Goal: Contribute content: Add original content to the website for others to see

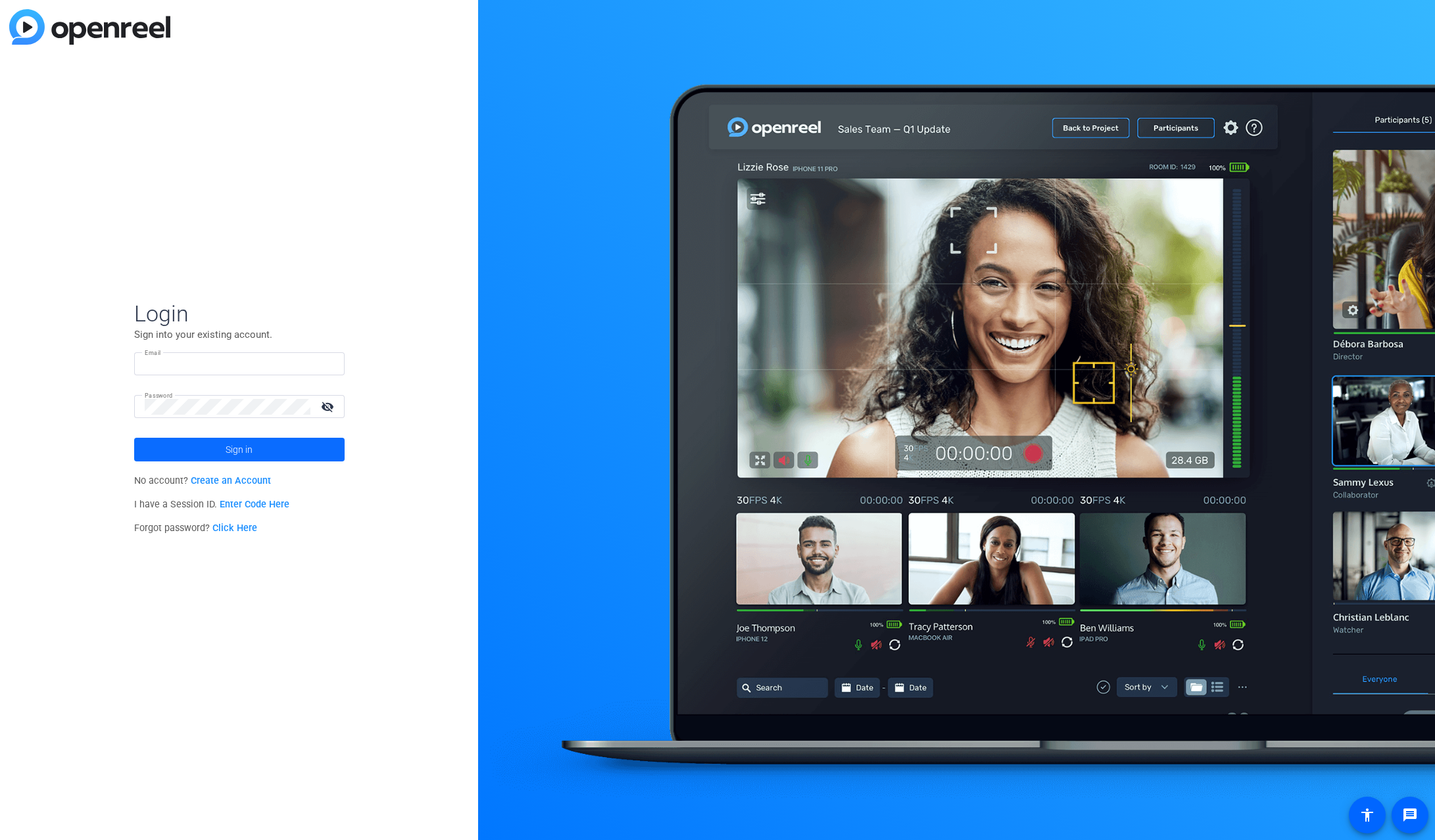
type input "[PERSON_NAME][EMAIL_ADDRESS][DOMAIN_NAME]"
click at [269, 443] on span at bounding box center [239, 449] width 211 height 31
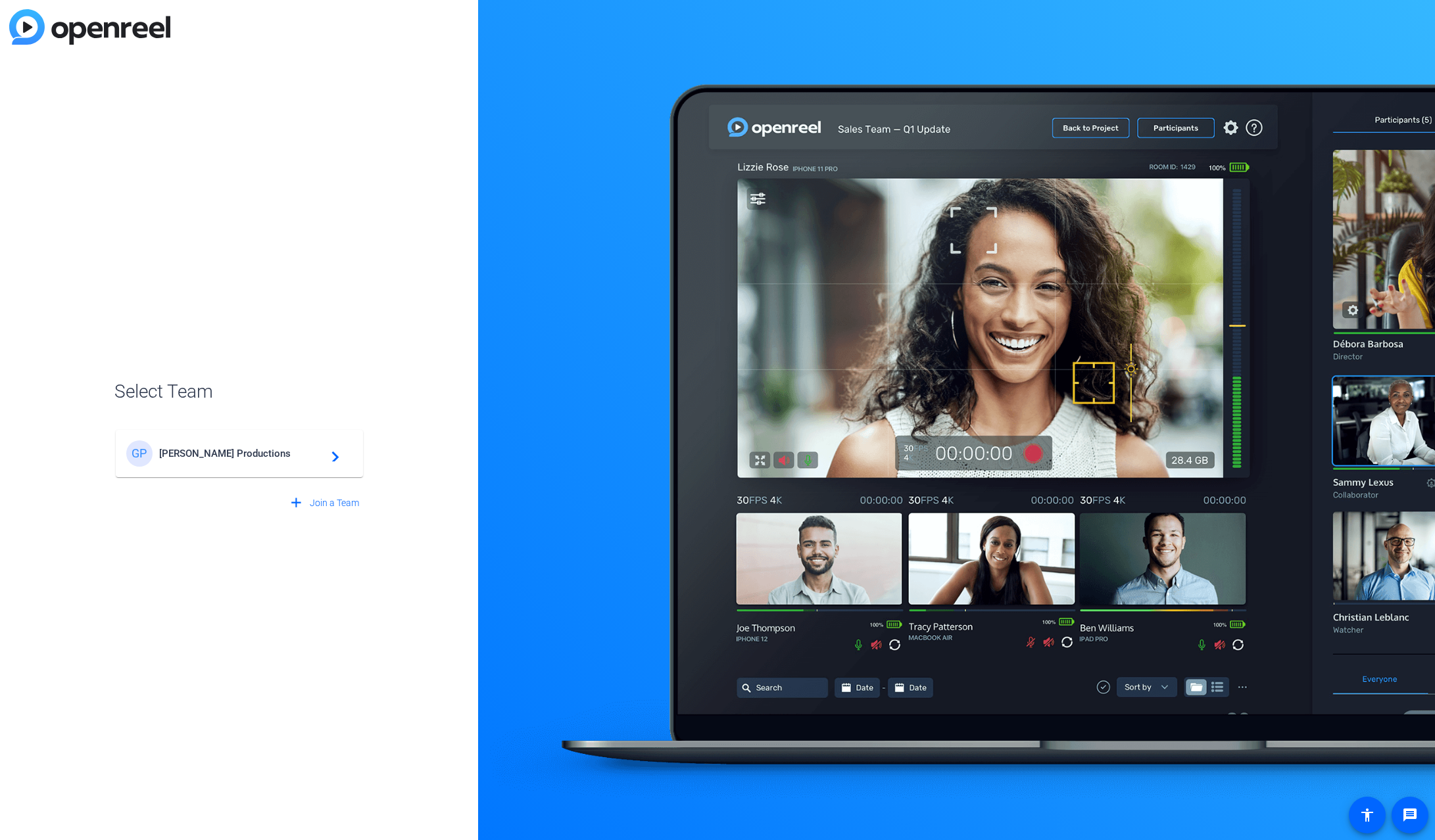
click at [260, 451] on span "[PERSON_NAME] Productions" at bounding box center [241, 453] width 164 height 12
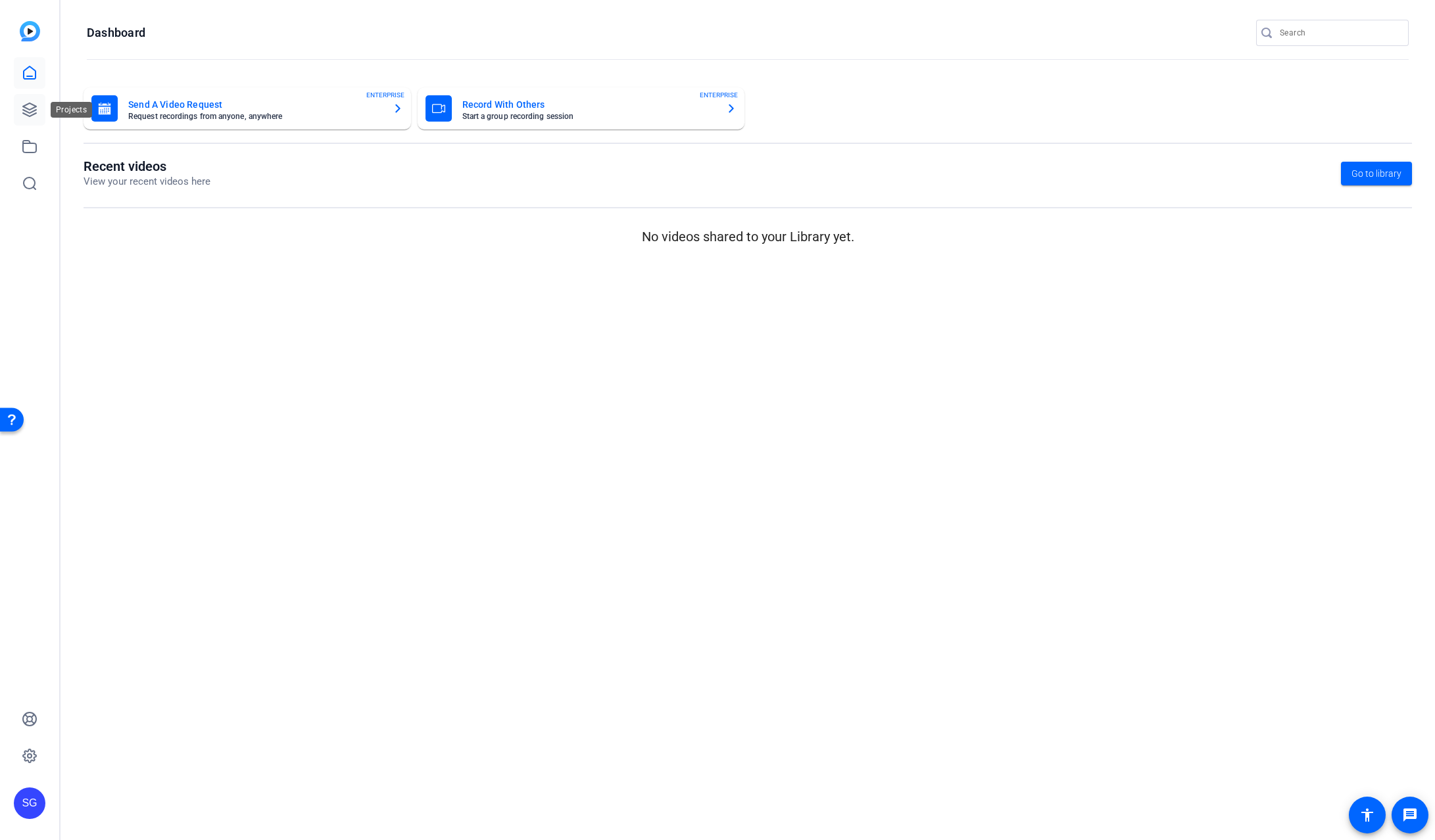
click at [33, 104] on icon at bounding box center [29, 110] width 13 height 13
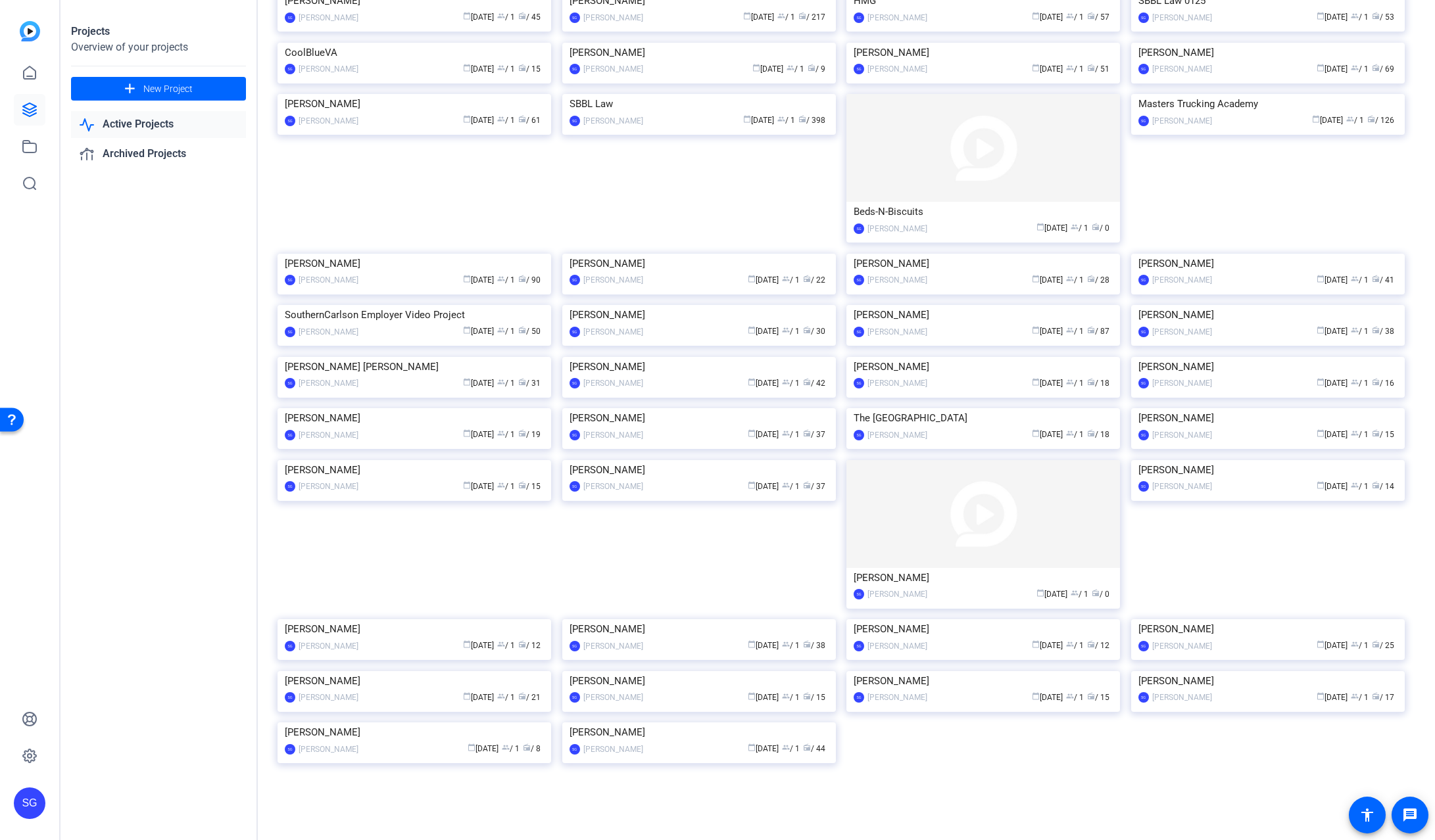
scroll to position [1044, 0]
click at [445, 357] on img at bounding box center [414, 357] width 273 height 0
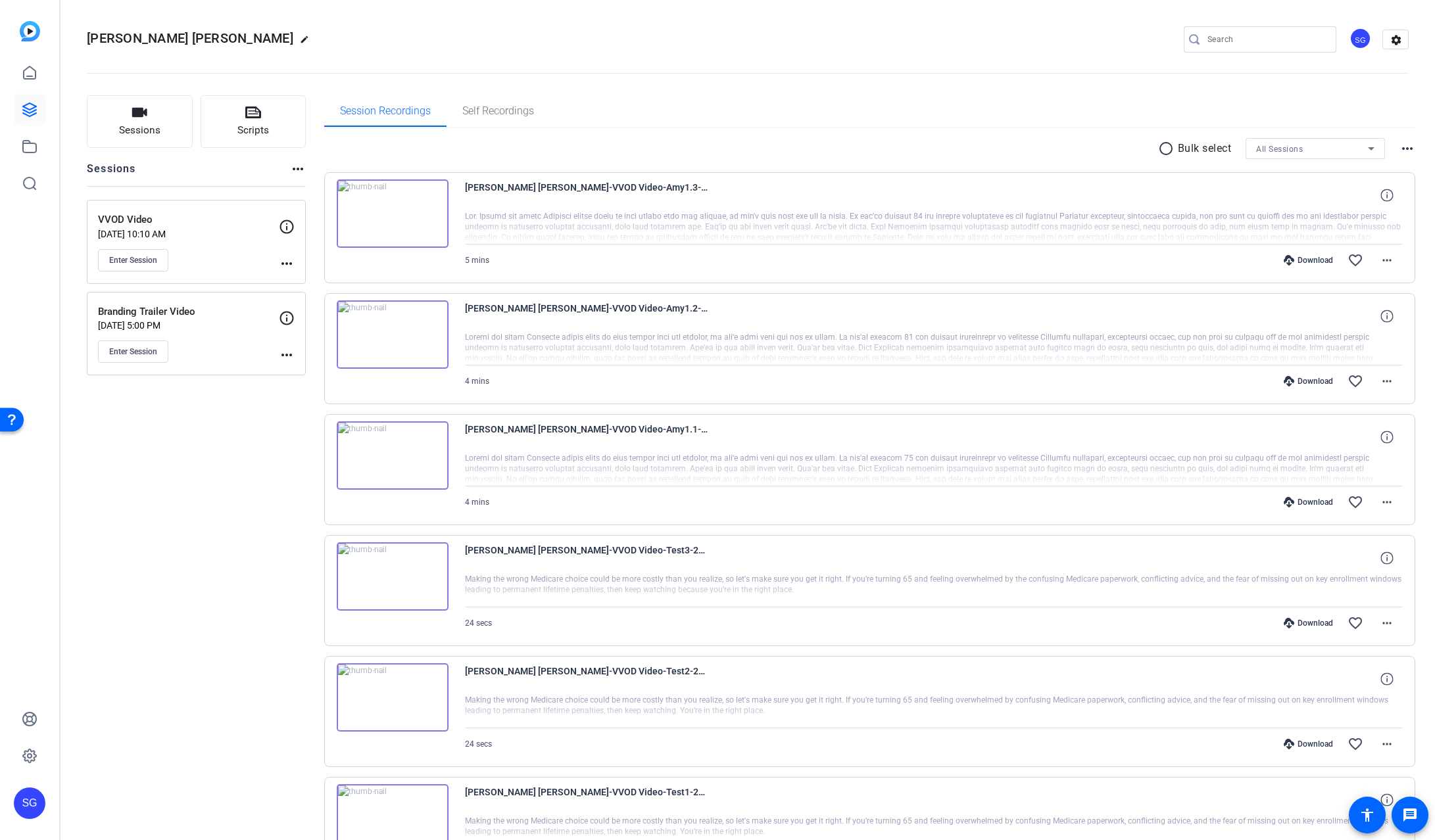
click at [229, 250] on div "Enter Session" at bounding box center [189, 259] width 181 height 22
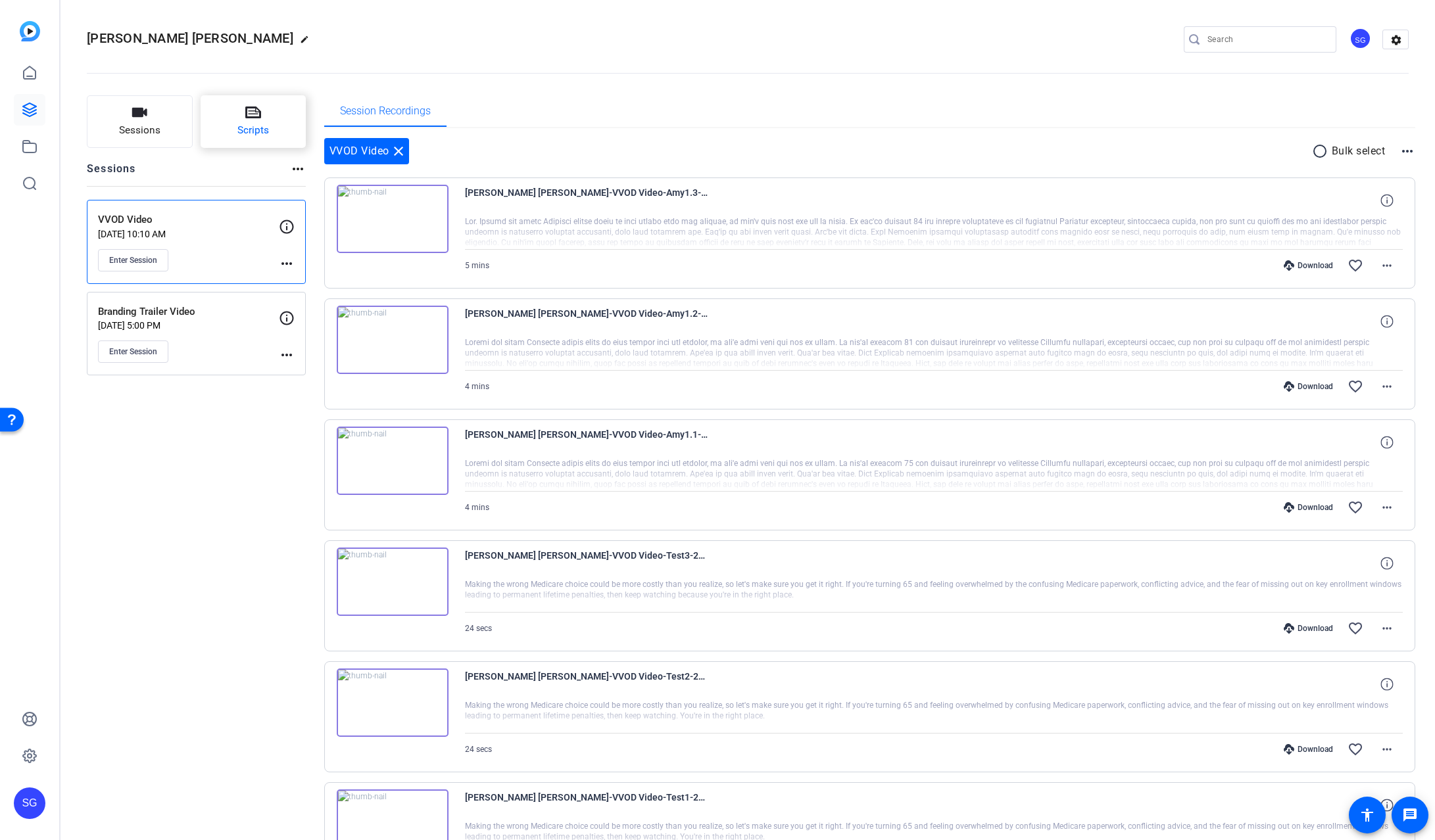
click at [239, 126] on span "Scripts" at bounding box center [253, 131] width 31 height 15
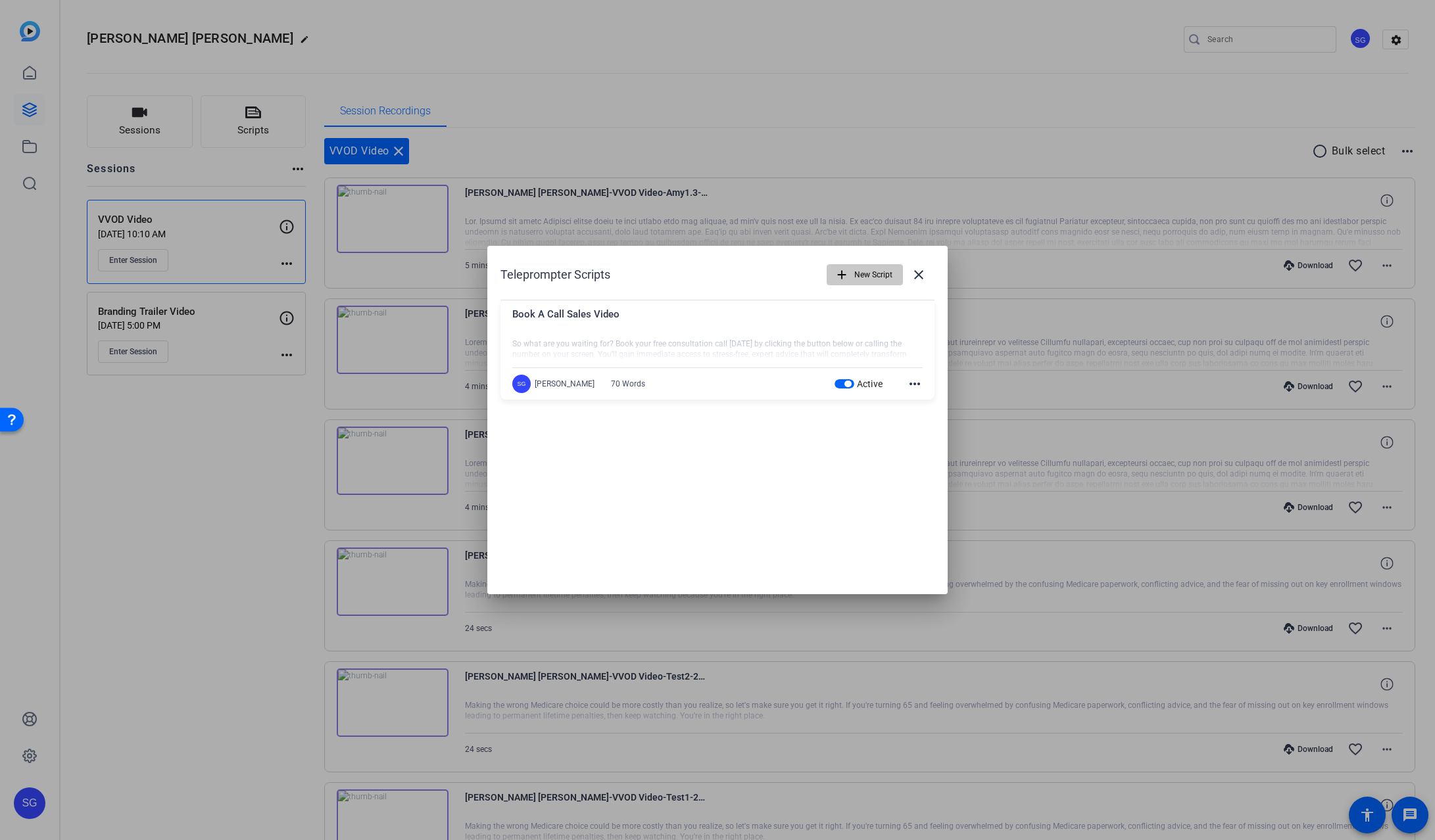
click at [866, 281] on span "New Script" at bounding box center [873, 275] width 38 height 25
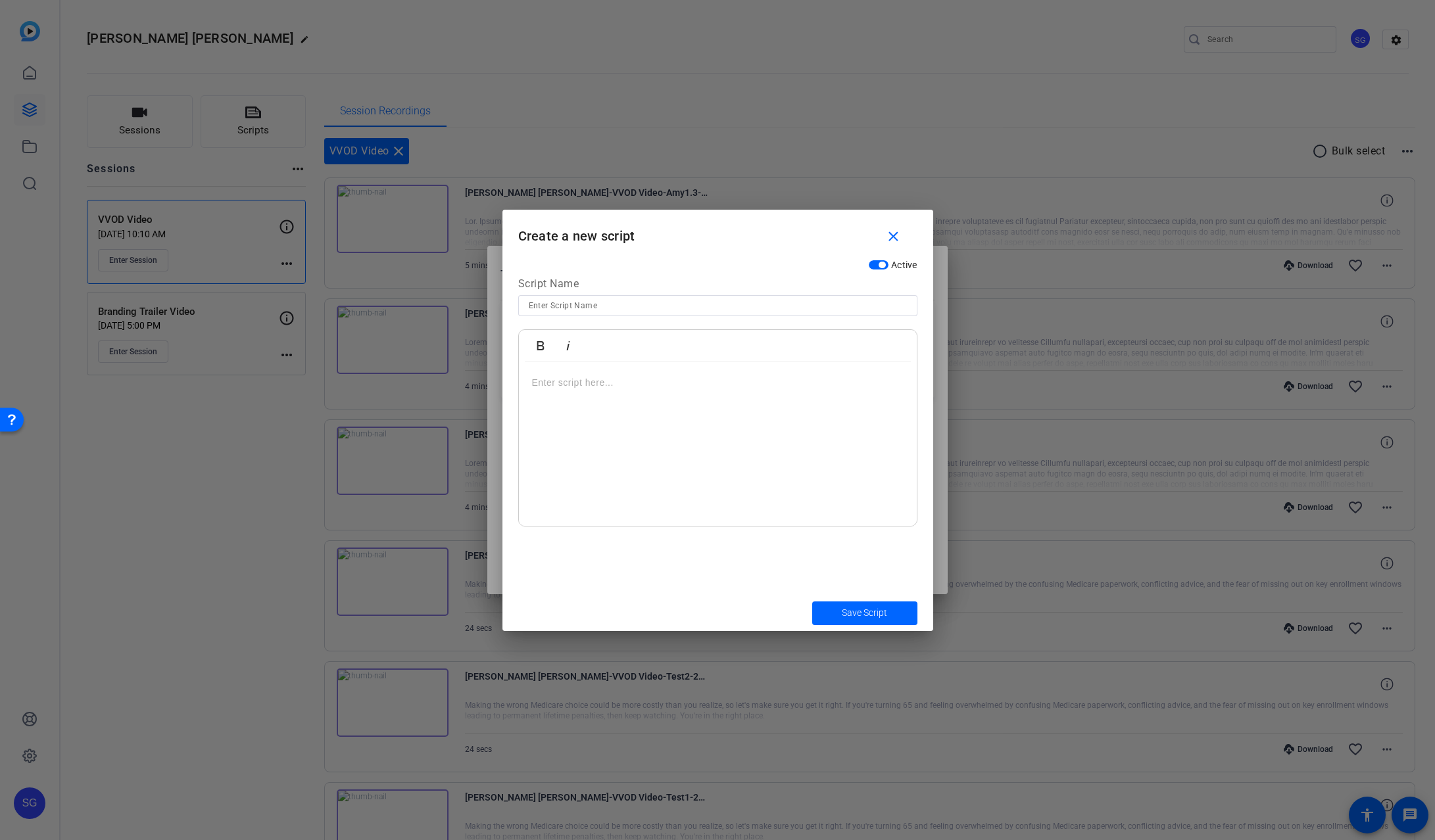
click at [565, 393] on div at bounding box center [718, 444] width 398 height 164
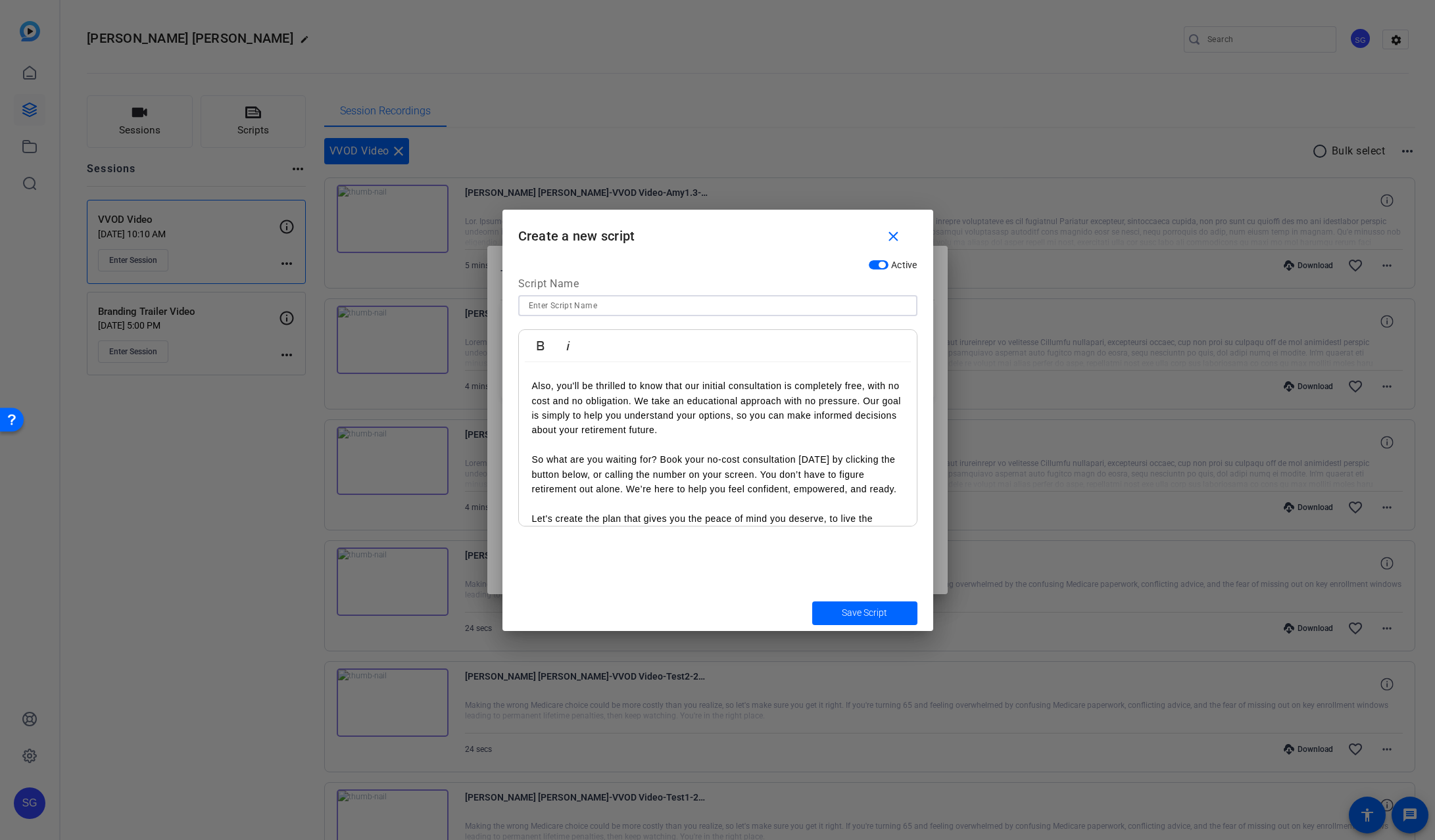
click at [569, 310] on input at bounding box center [718, 305] width 378 height 16
type input "E"
type input "Retirement Services Video"
click at [647, 415] on p "Also, you'll be thrilled to know that our initial consultation is completely fr…" at bounding box center [718, 409] width 372 height 59
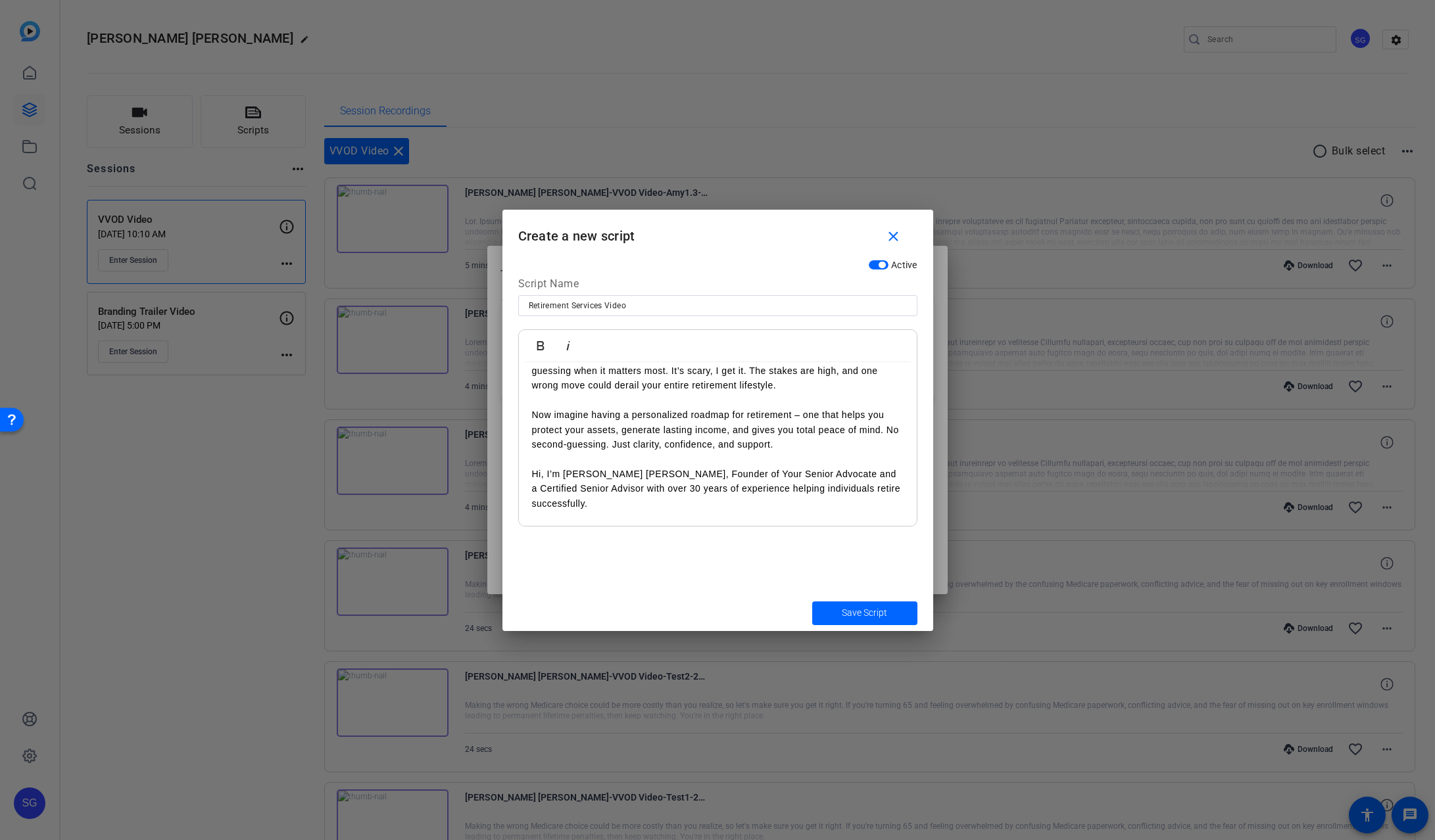
scroll to position [0, 0]
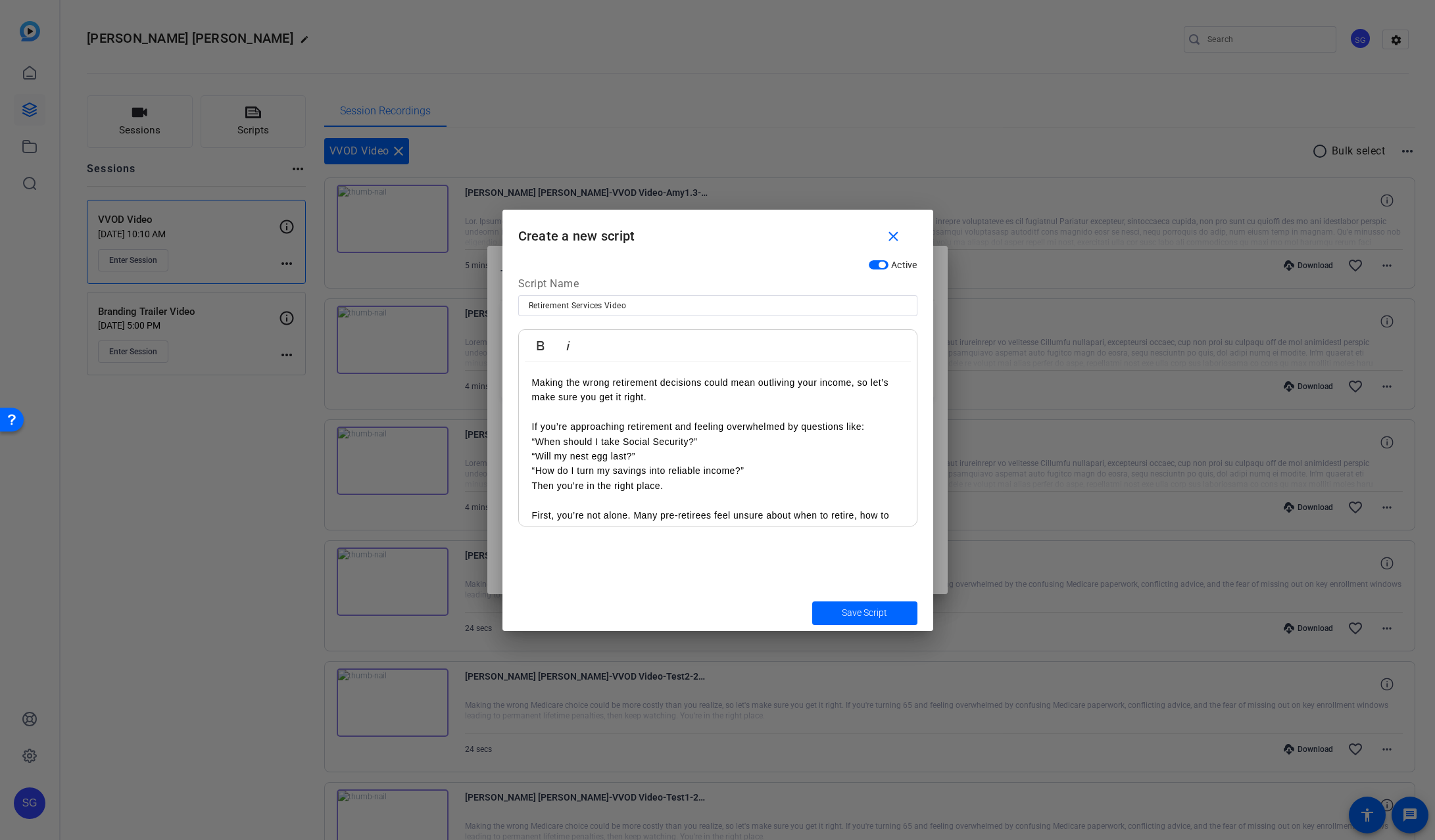
click at [665, 384] on p "Making the wrong retirement decisions could mean outliving your income, so let’…" at bounding box center [718, 390] width 372 height 30
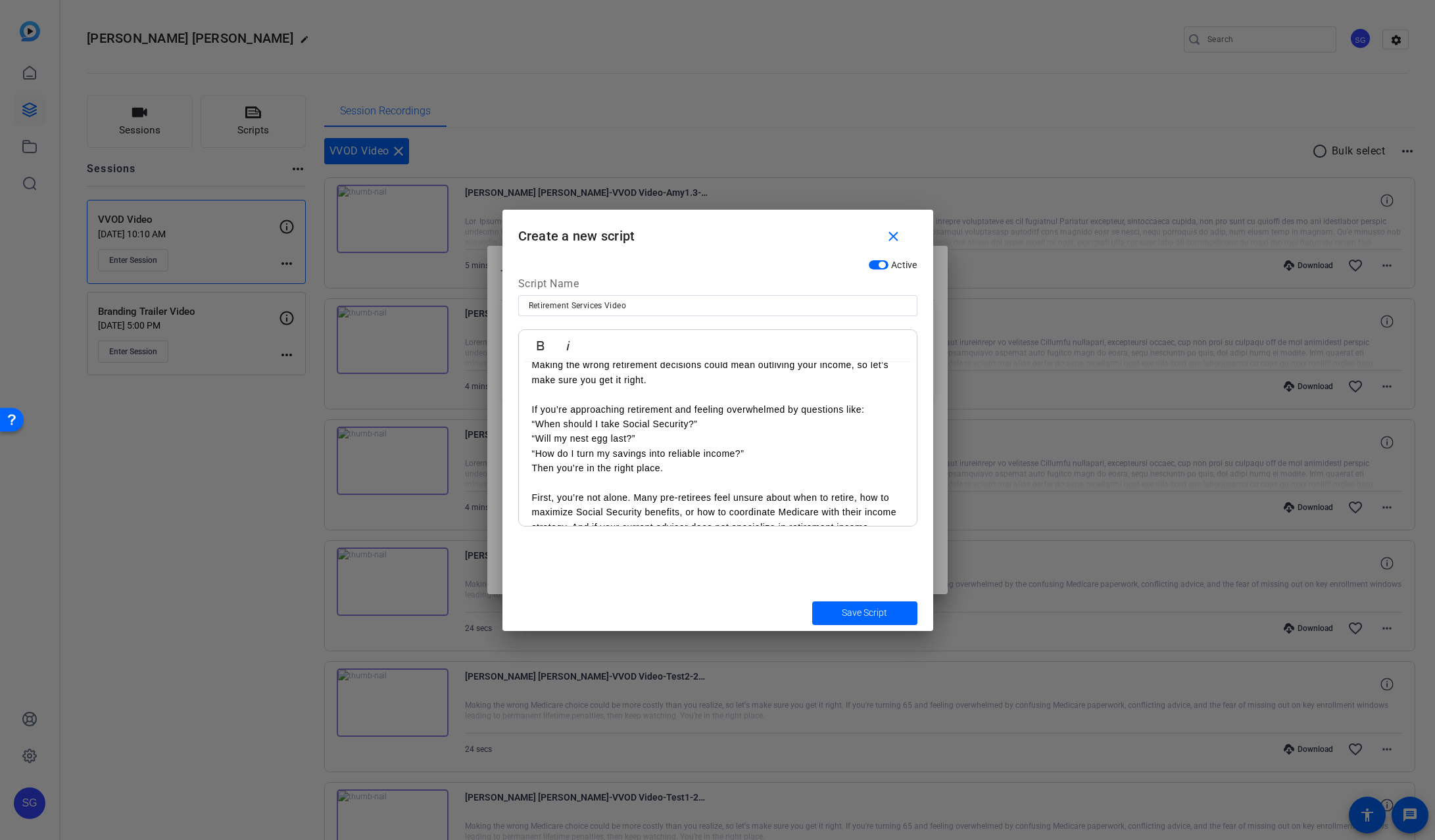
scroll to position [37, 0]
click at [786, 450] on p "If you’re approaching retirement and feeling overwhelmed by questions like: “Wh…" at bounding box center [718, 428] width 372 height 88
click at [811, 446] on p "If you’re approaching retirement and feeling overwhelmed by questions like: “Wh…" at bounding box center [718, 428] width 372 height 88
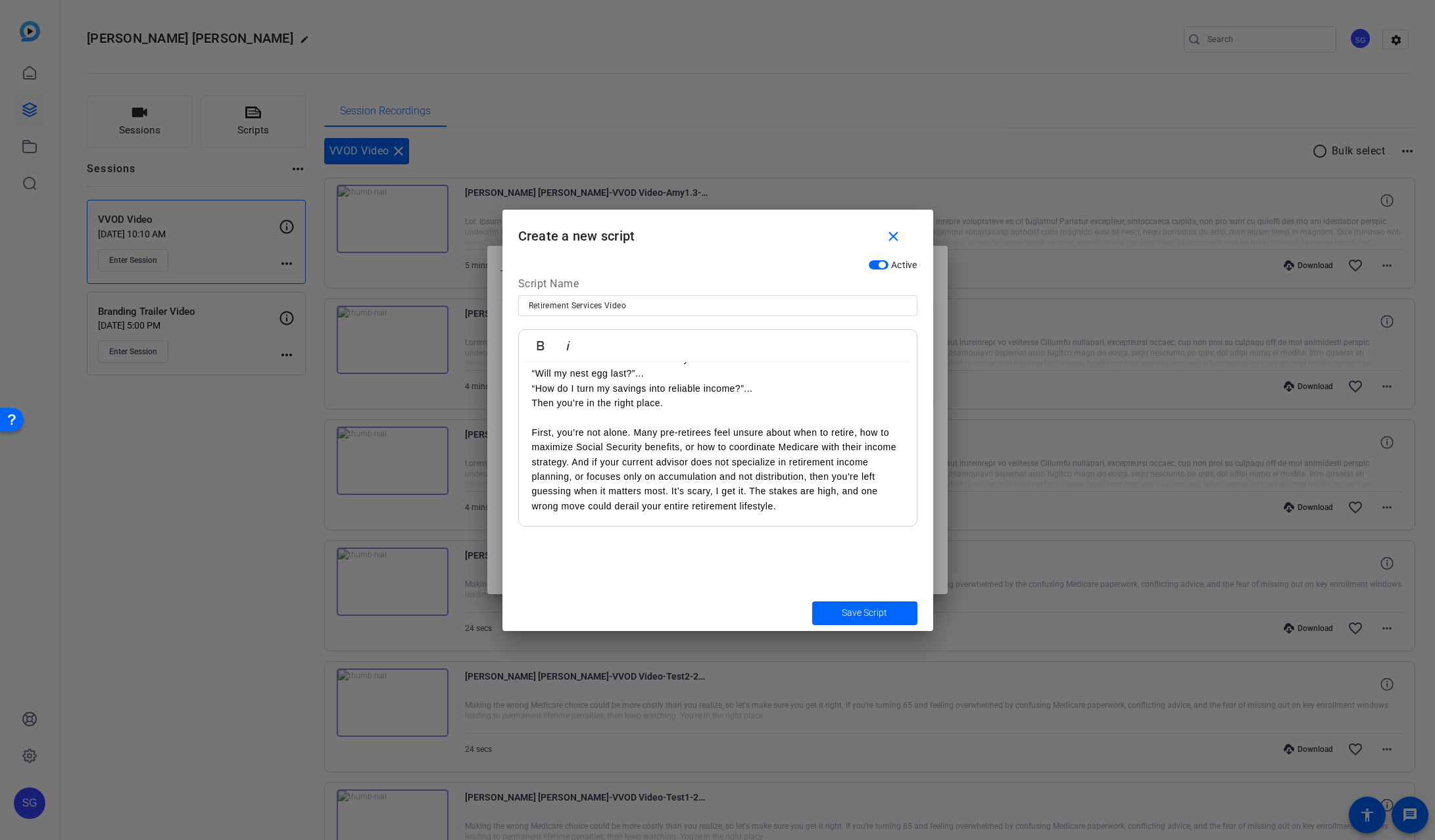
scroll to position [112, 0]
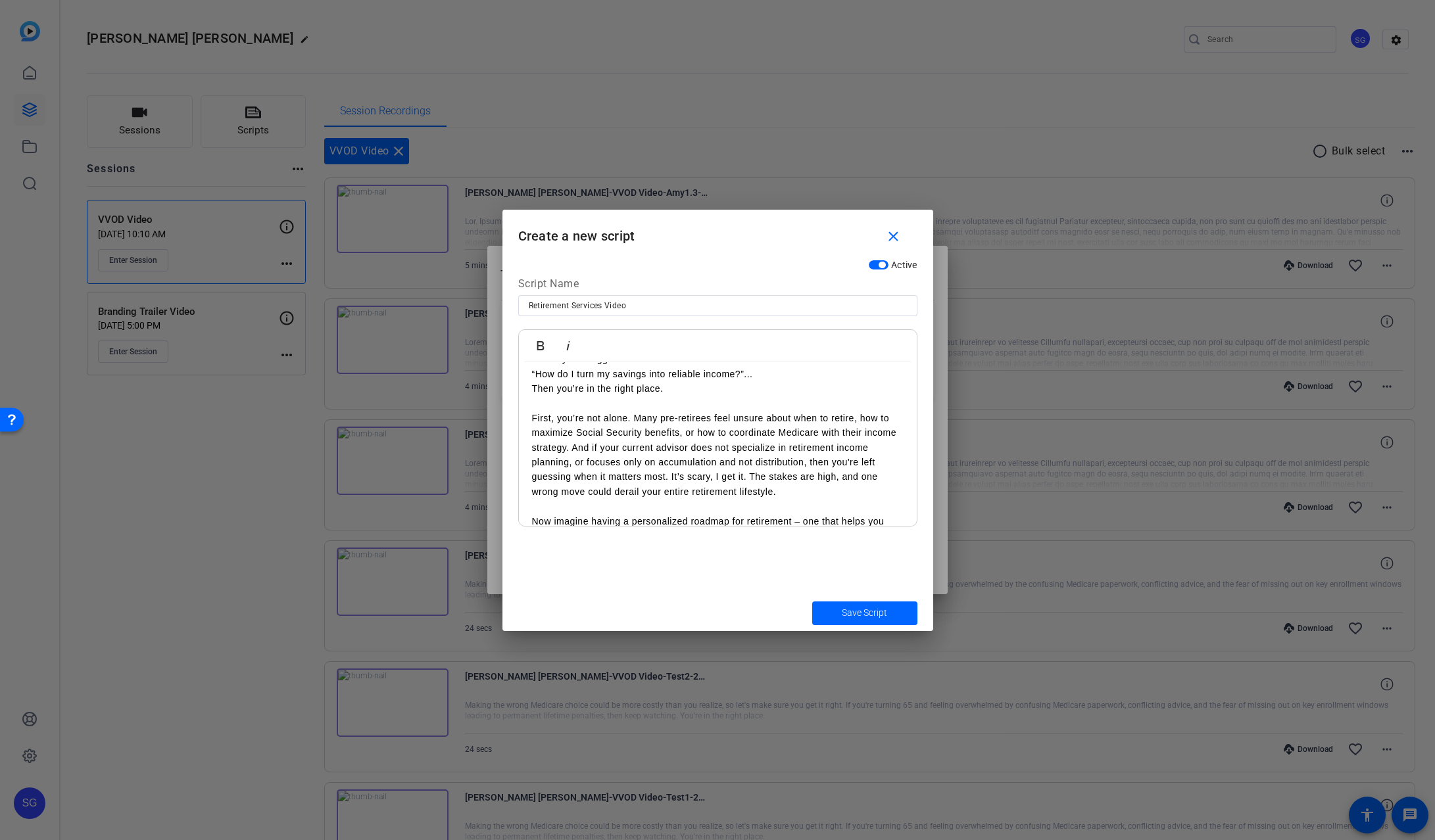
click at [685, 428] on p "First, you’re not alone. Many pre-retirees feel unsure about when to retire, ho…" at bounding box center [718, 455] width 372 height 88
click at [570, 447] on p "First, you’re not alone. Many pre-retirees feel unsure about when to retire, ho…" at bounding box center [718, 455] width 372 height 88
click at [671, 476] on p "First, you’re not alone. Many pre-retirees feel unsure about when to retire, ho…" at bounding box center [718, 455] width 372 height 88
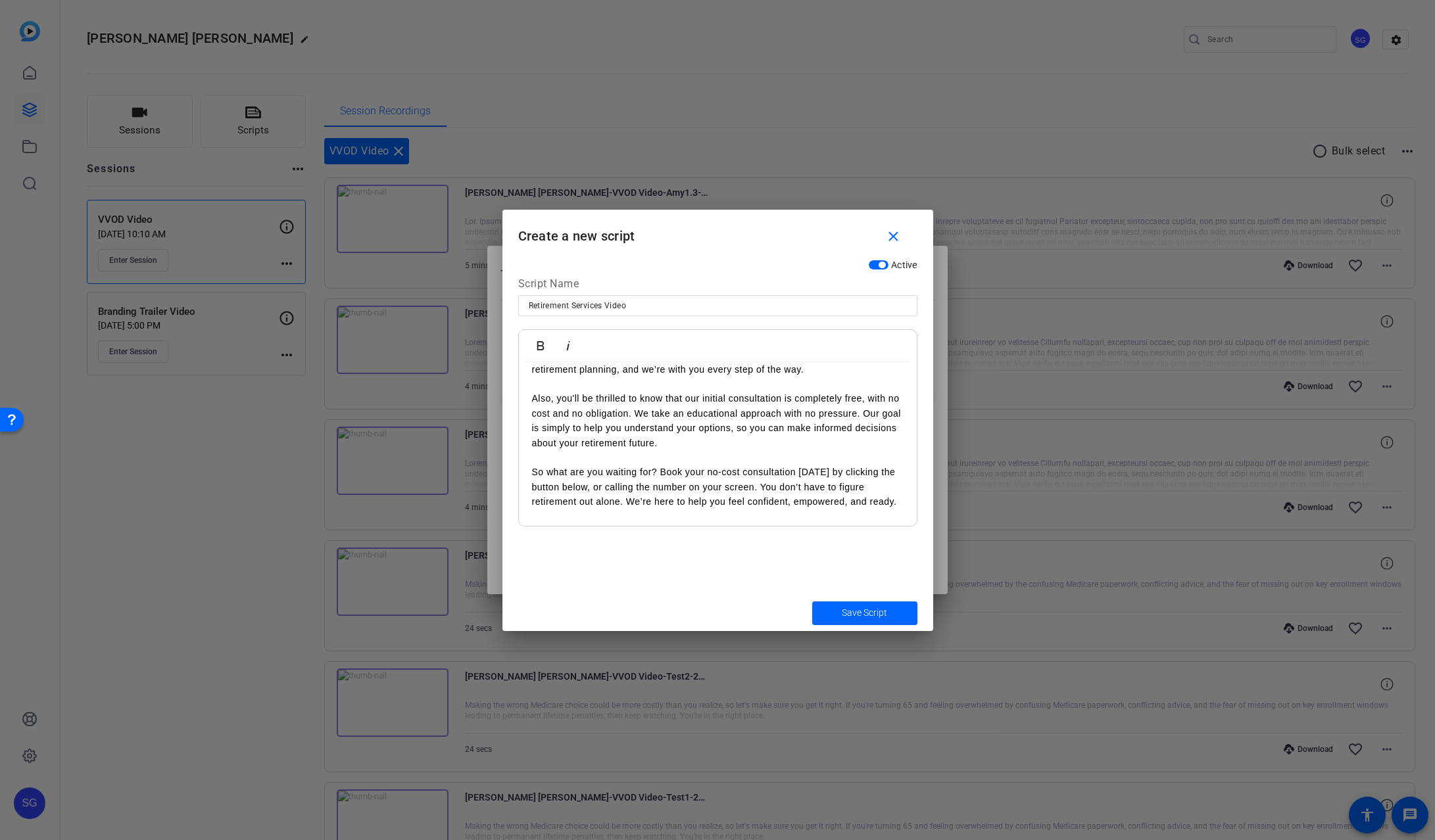
scroll to position [701, 0]
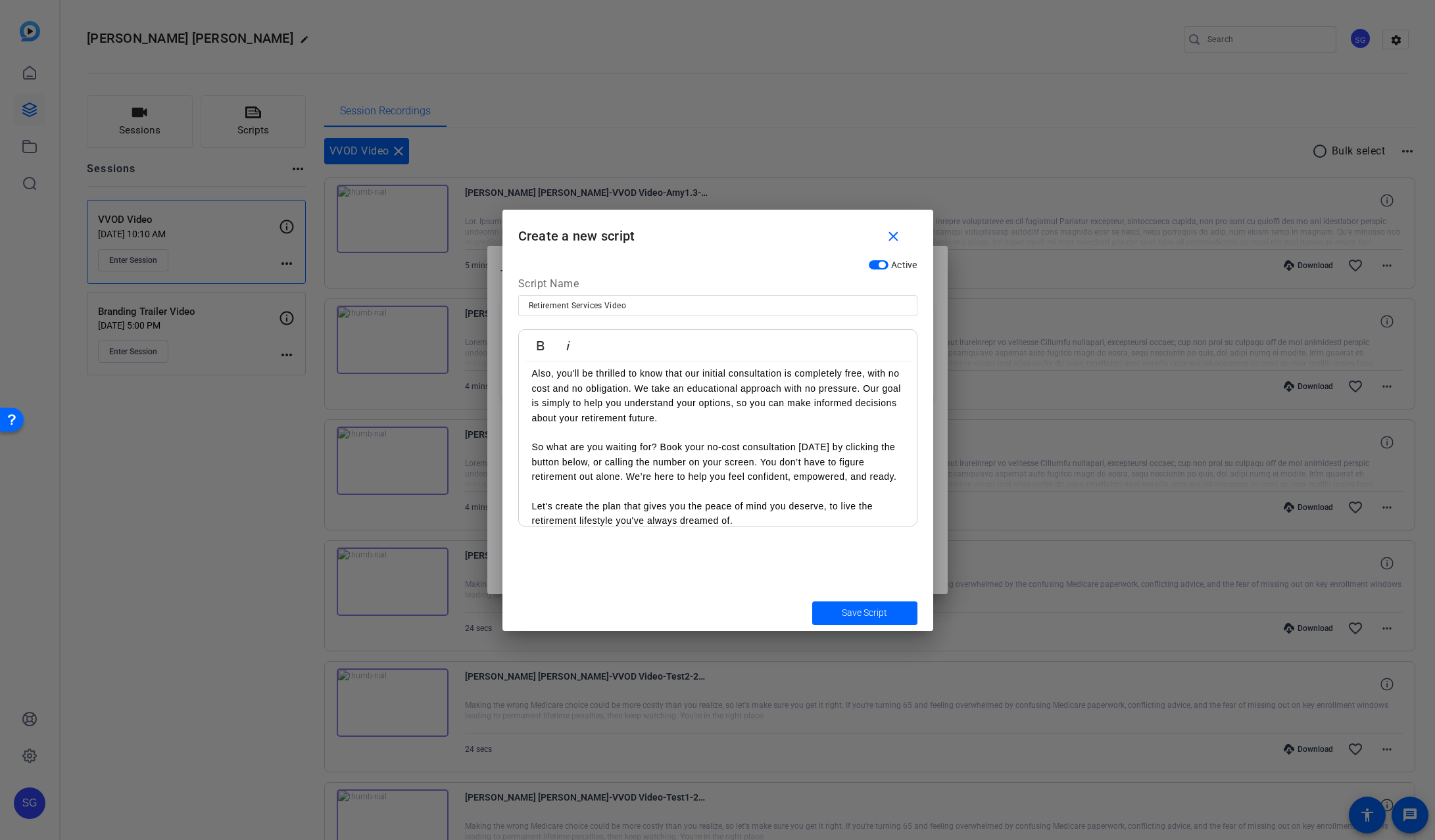
click at [782, 508] on p "Let's create the plan that gives you the peace of mind you deserve, to live the…" at bounding box center [718, 514] width 372 height 30
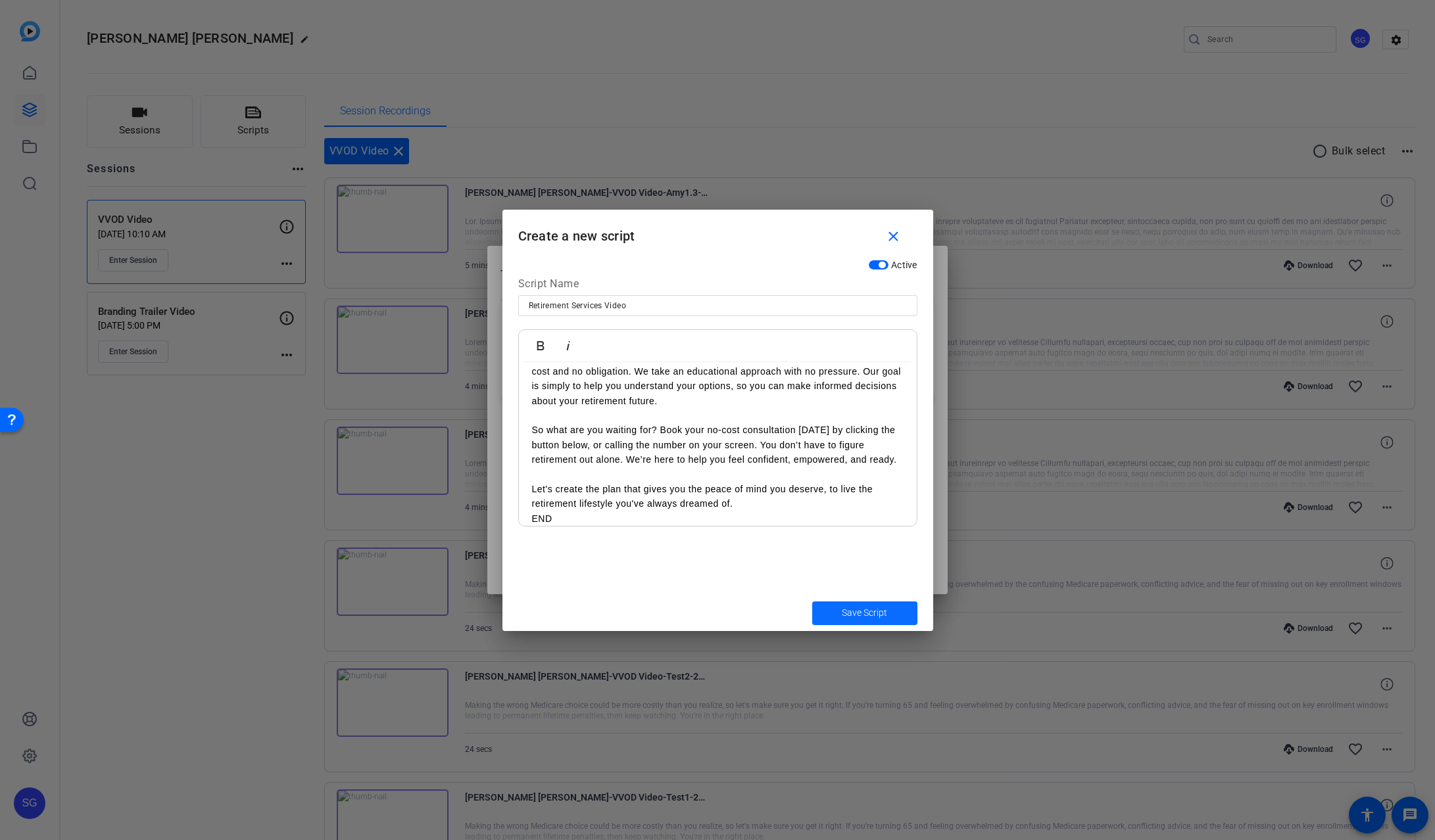
click at [866, 614] on span "Save Script" at bounding box center [865, 613] width 46 height 14
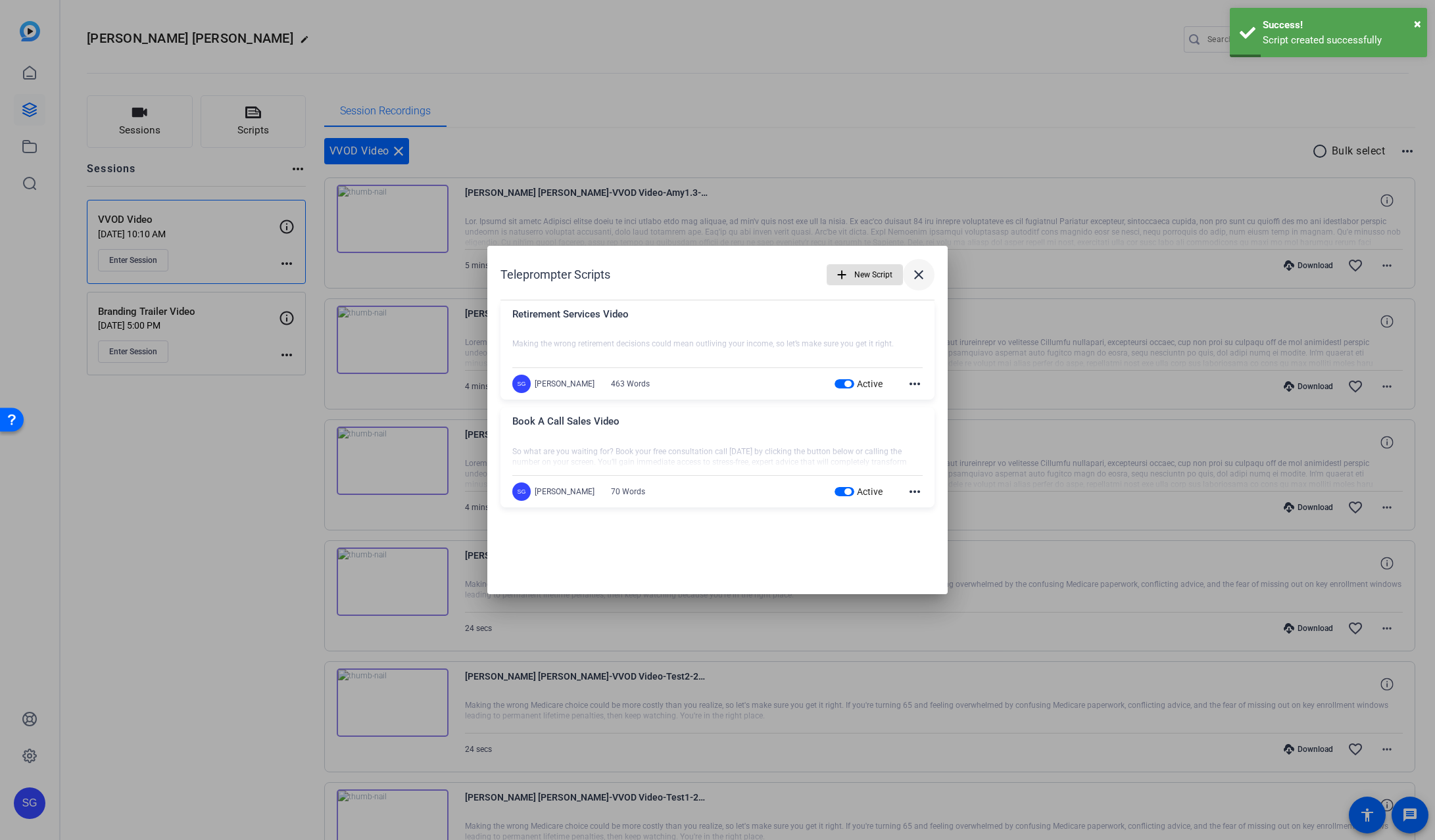
click at [922, 274] on mat-icon "close" at bounding box center [919, 275] width 16 height 16
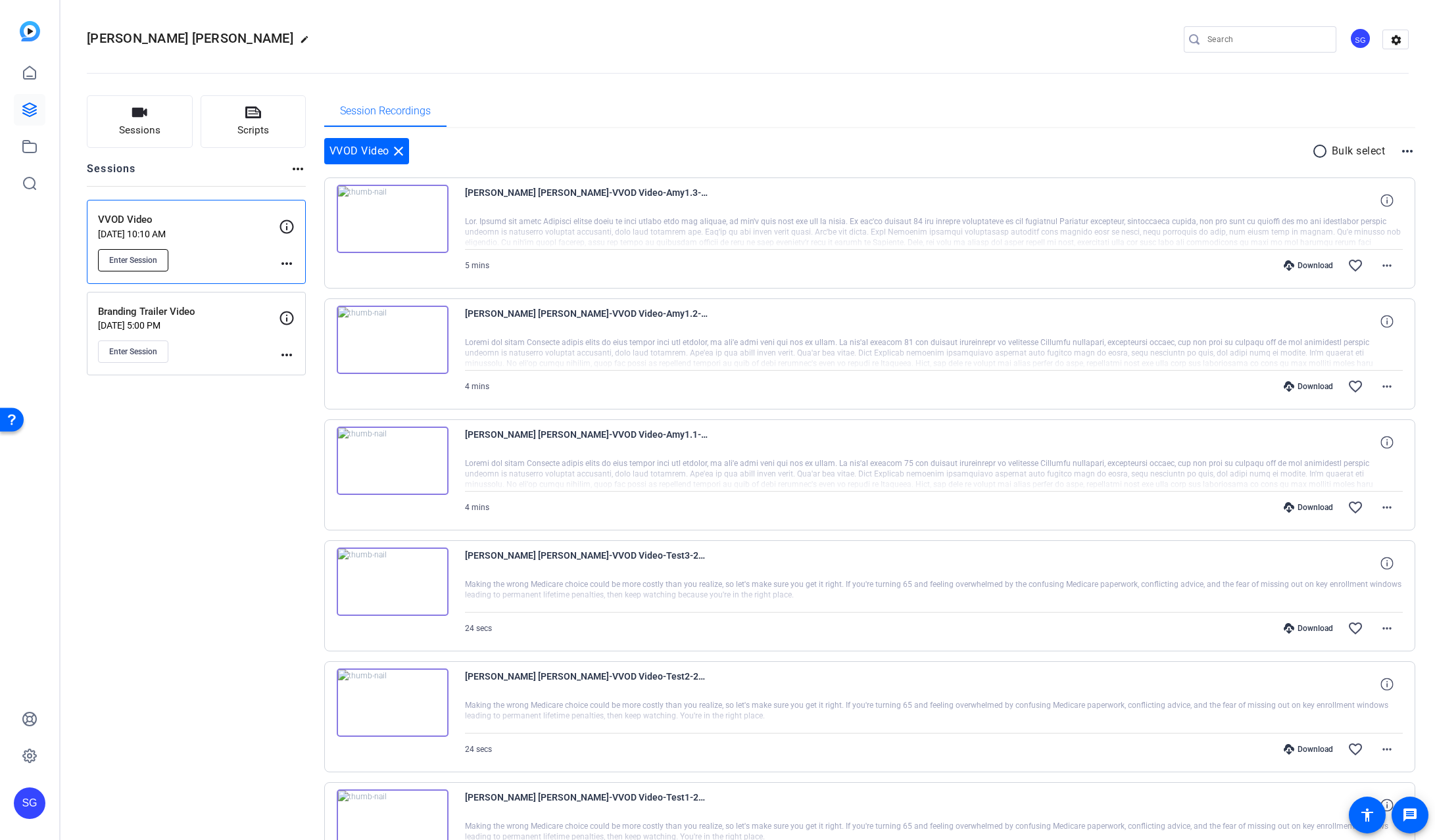
scroll to position [1, 0]
click at [286, 262] on mat-icon "more_horiz" at bounding box center [286, 262] width 16 height 16
click at [308, 281] on span "Edit Session" at bounding box center [319, 282] width 60 height 16
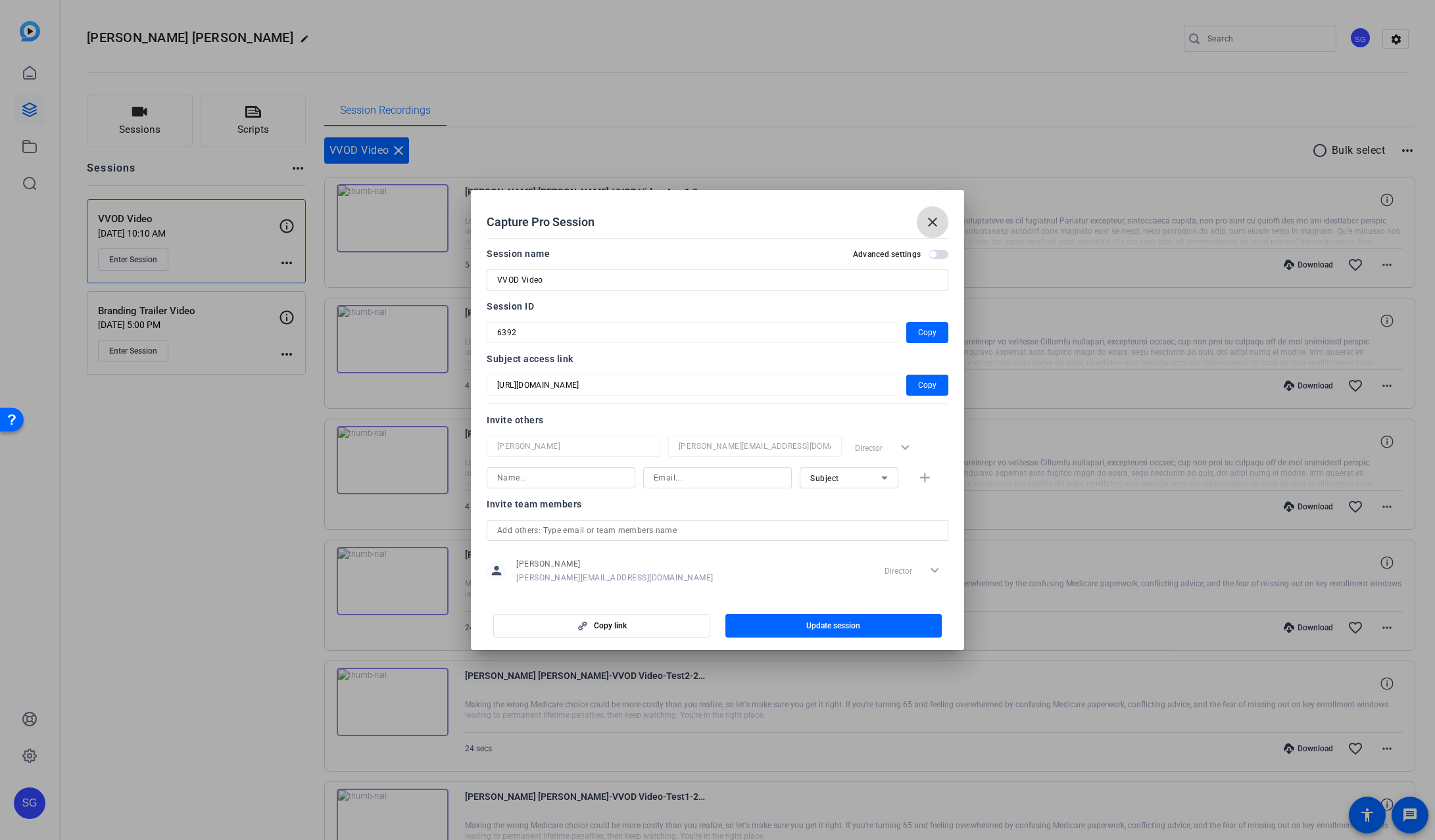
click at [934, 220] on mat-icon "close" at bounding box center [933, 222] width 16 height 16
